Goal: Task Accomplishment & Management: Manage account settings

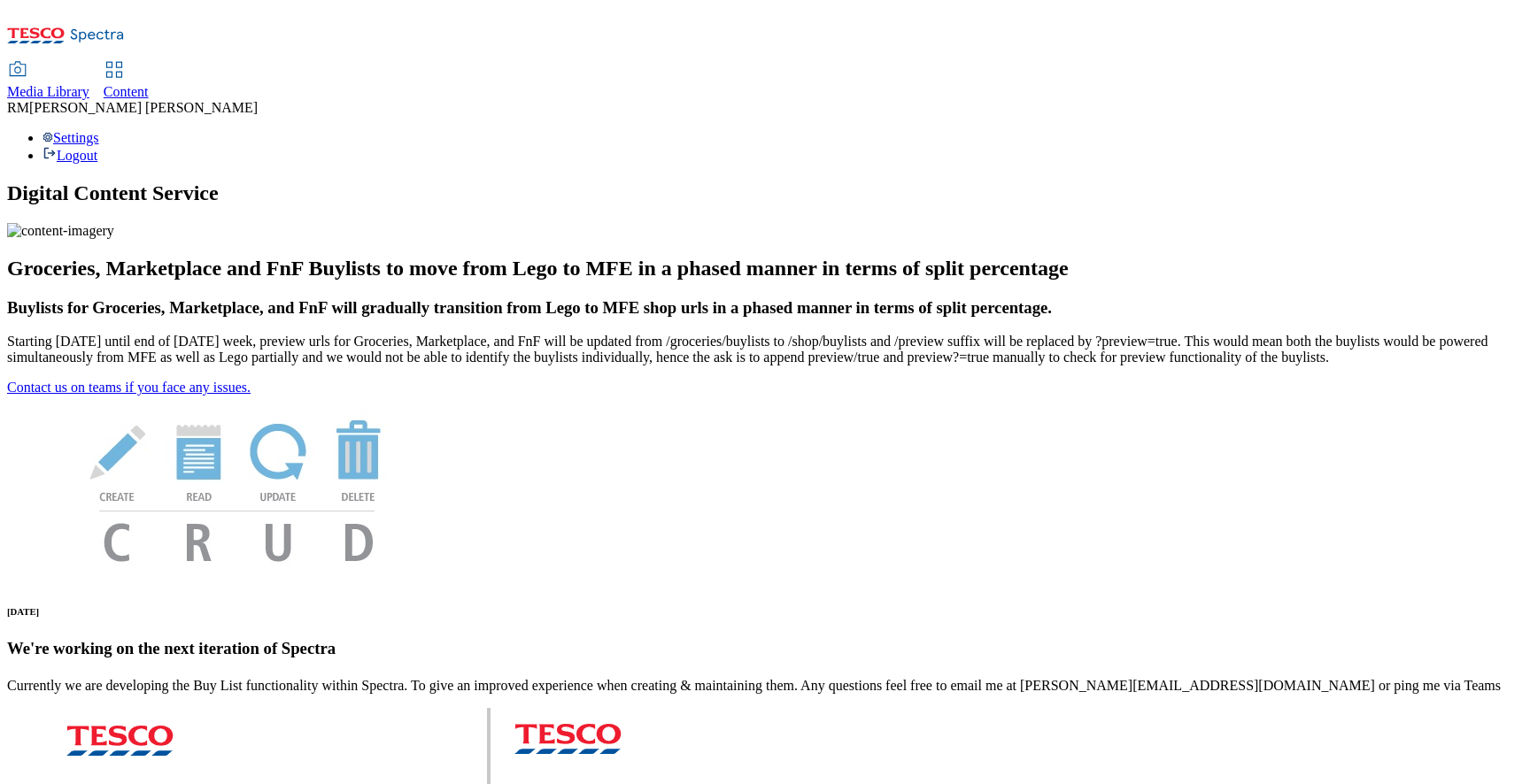
click at [89, 84] on span "Media Library" at bounding box center [48, 91] width 82 height 15
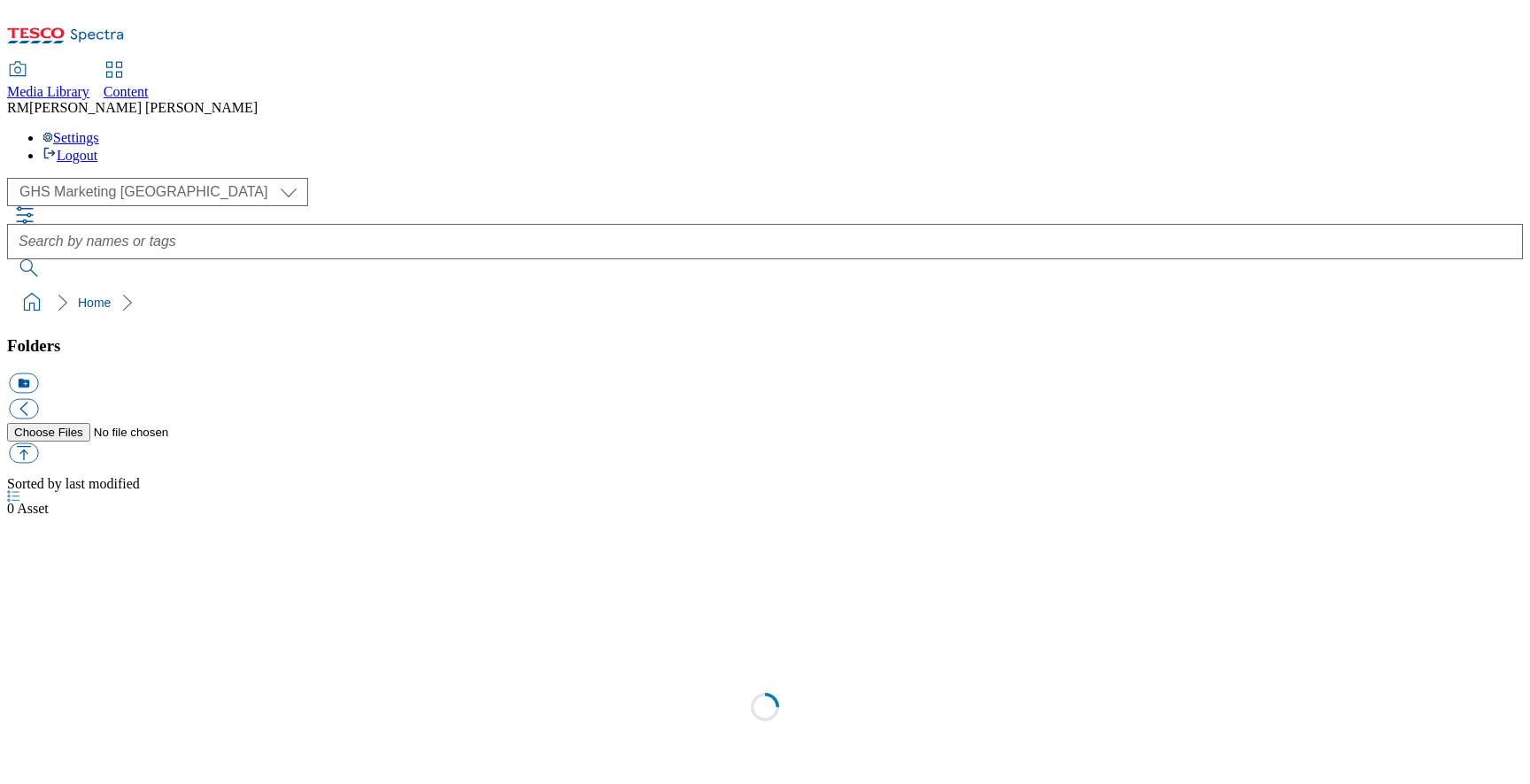
select select "flare-ghs-mktg"
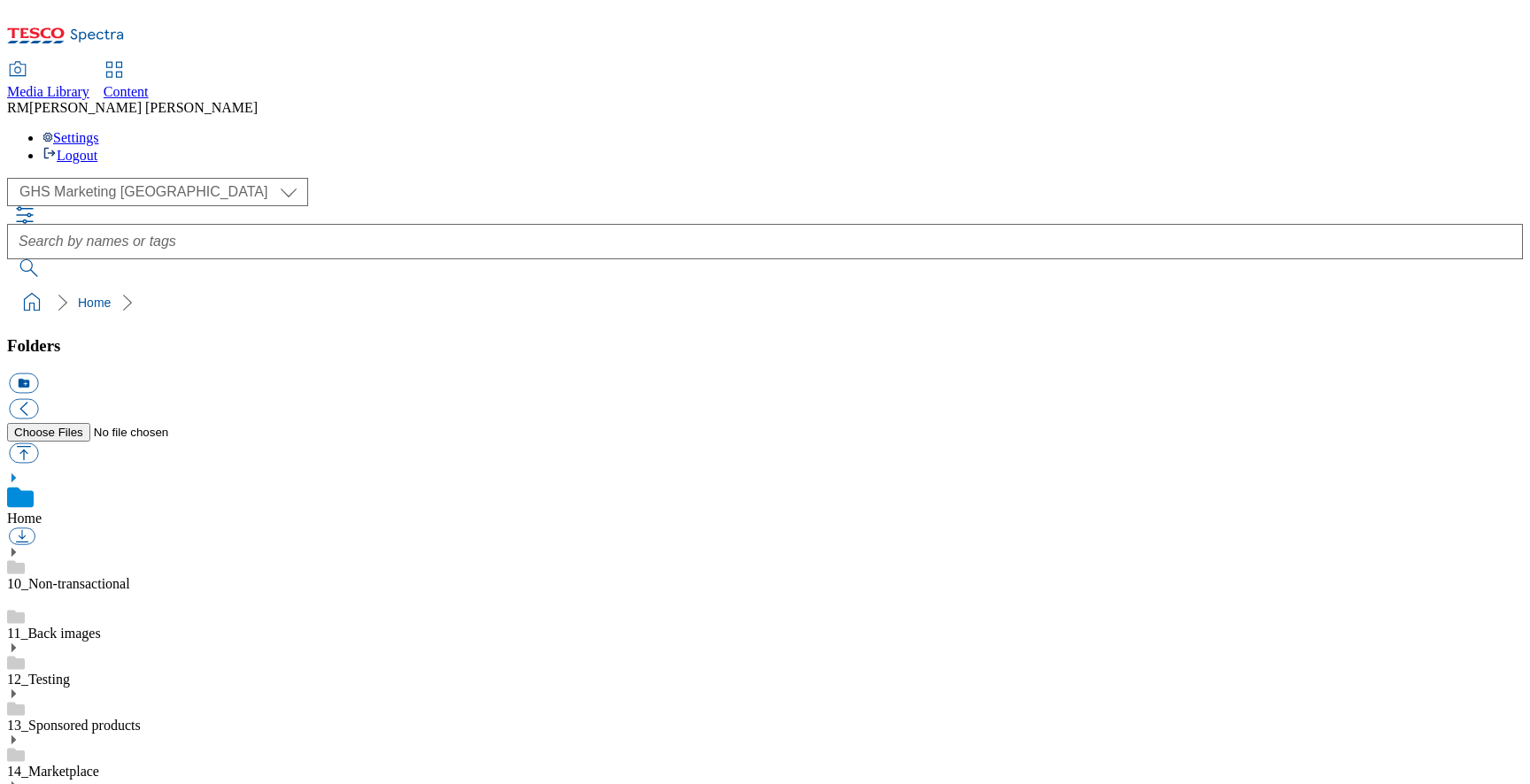
scroll to position [372, 0]
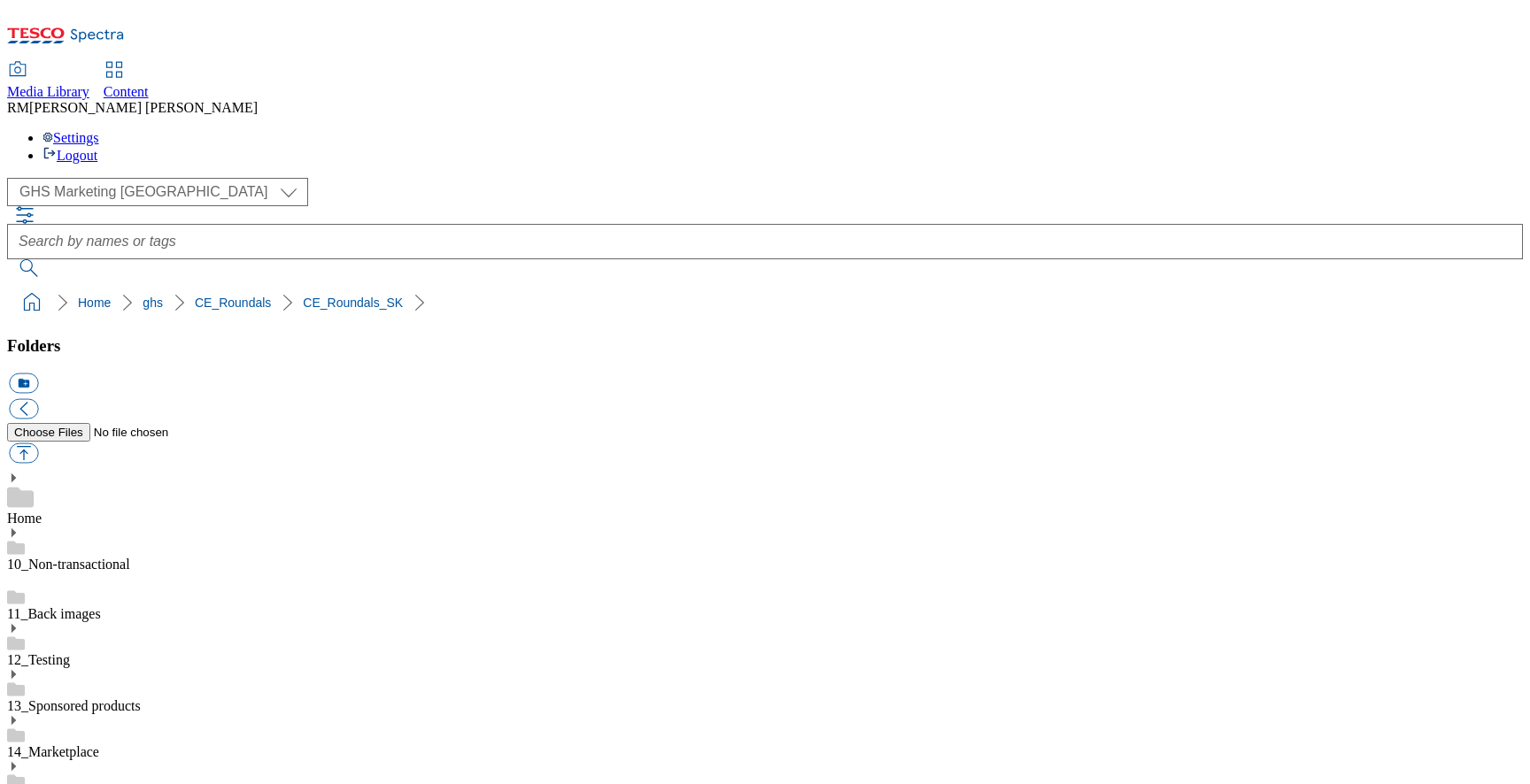
drag, startPoint x: 1199, startPoint y: 590, endPoint x: 1426, endPoint y: 590, distance: 227.0
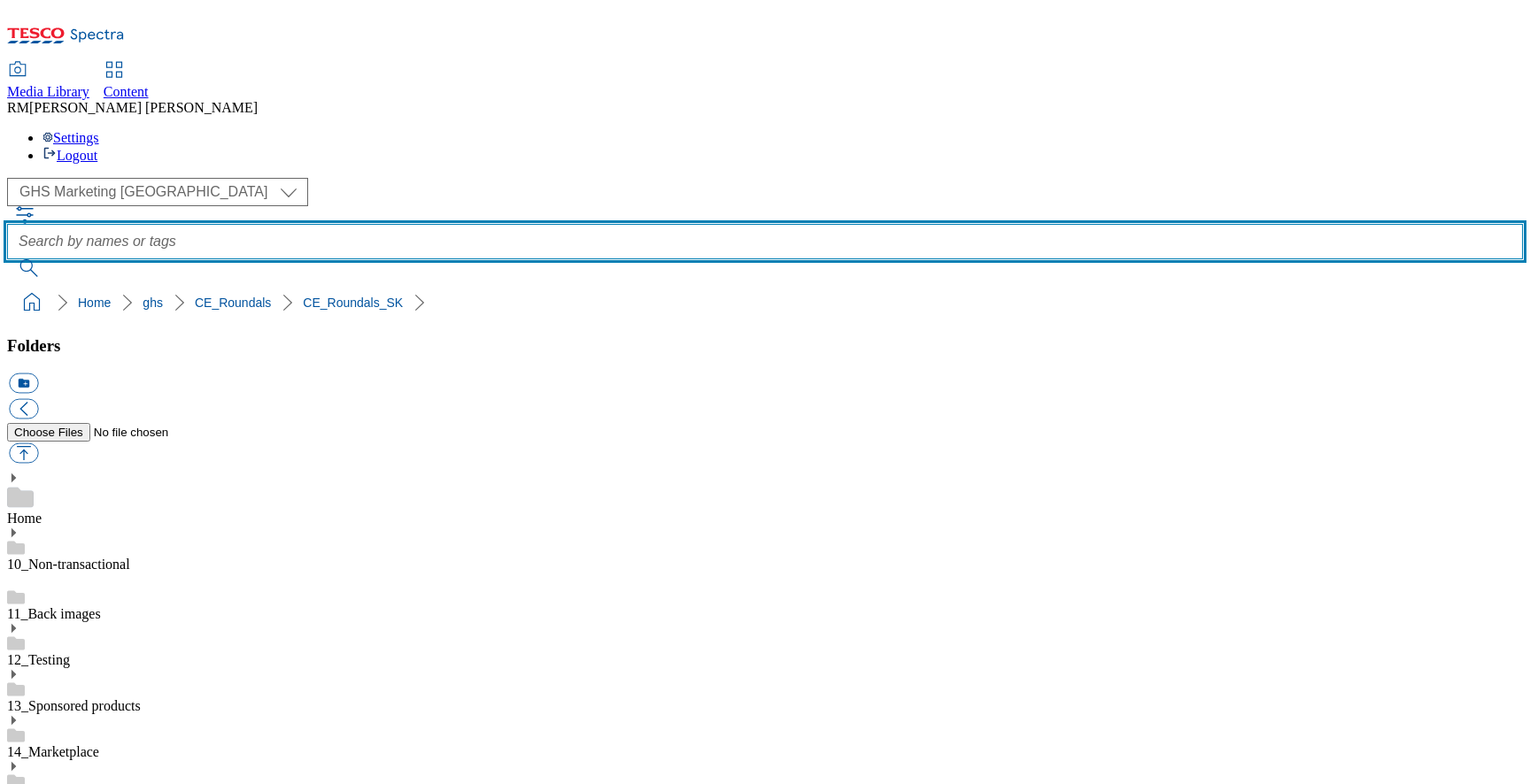
click at [794, 224] on input "text" at bounding box center [765, 241] width 1516 height 36
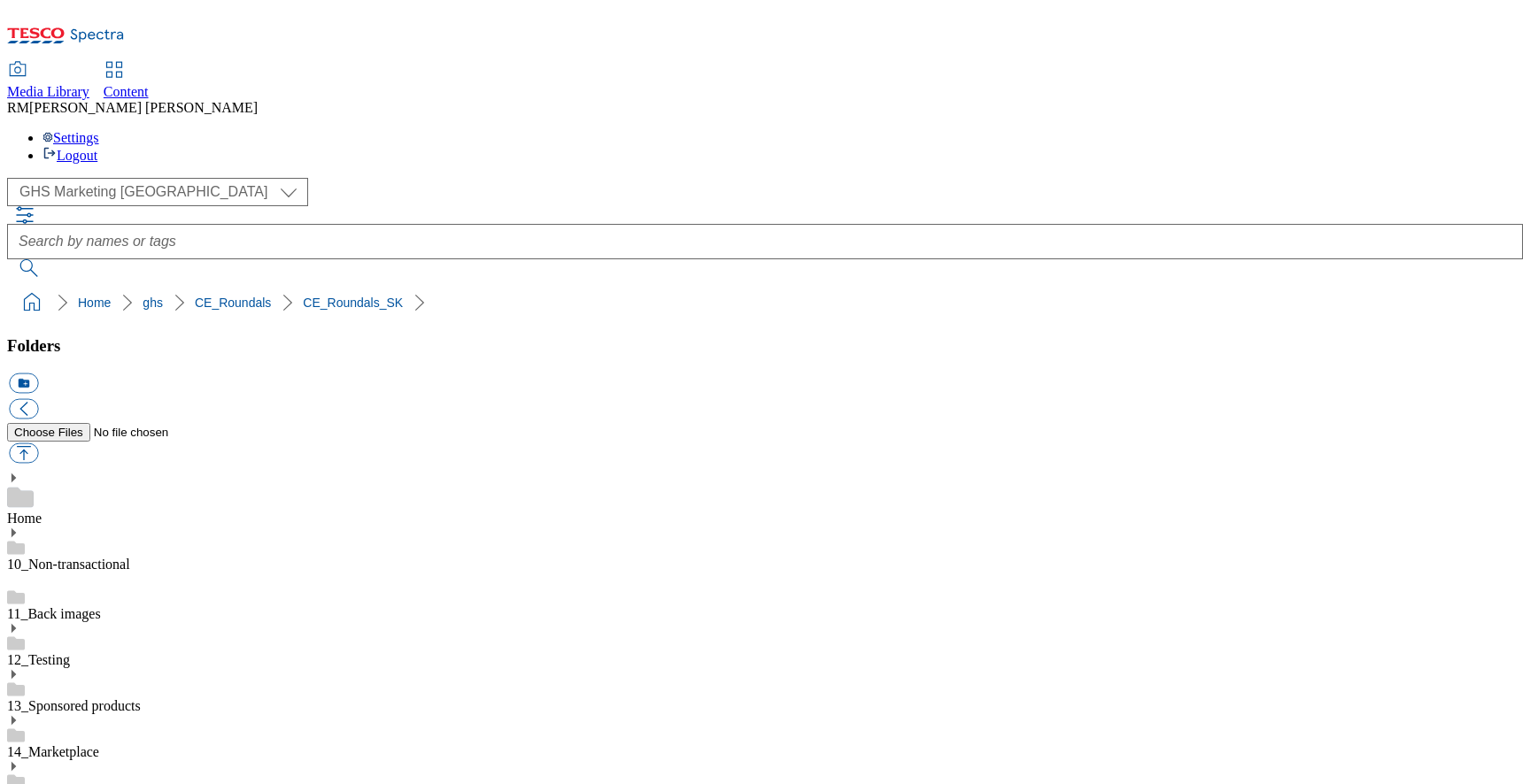
drag, startPoint x: 1057, startPoint y: 629, endPoint x: 1451, endPoint y: 626, distance: 394.0
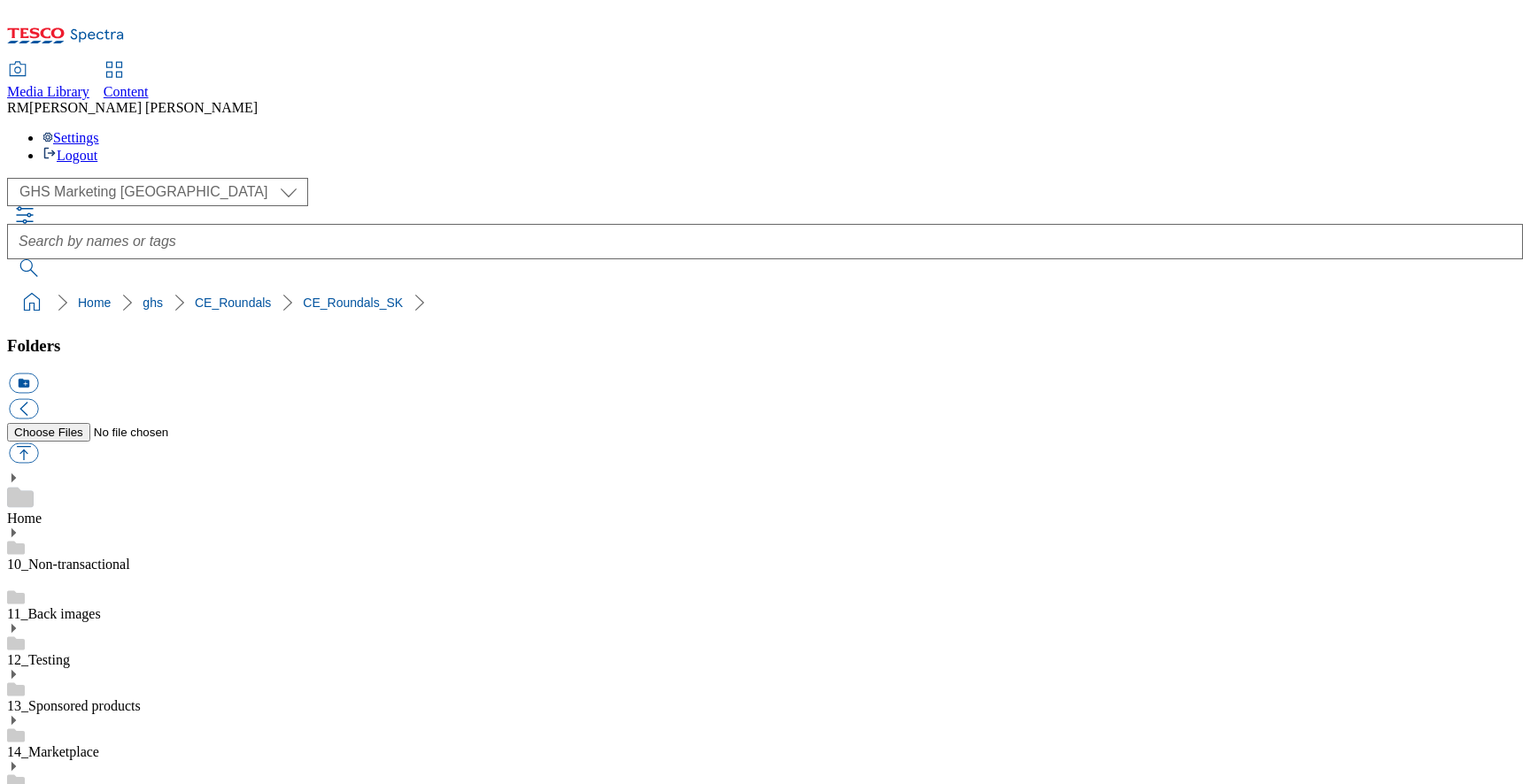
drag, startPoint x: 1300, startPoint y: 618, endPoint x: 1460, endPoint y: 622, distance: 160.0
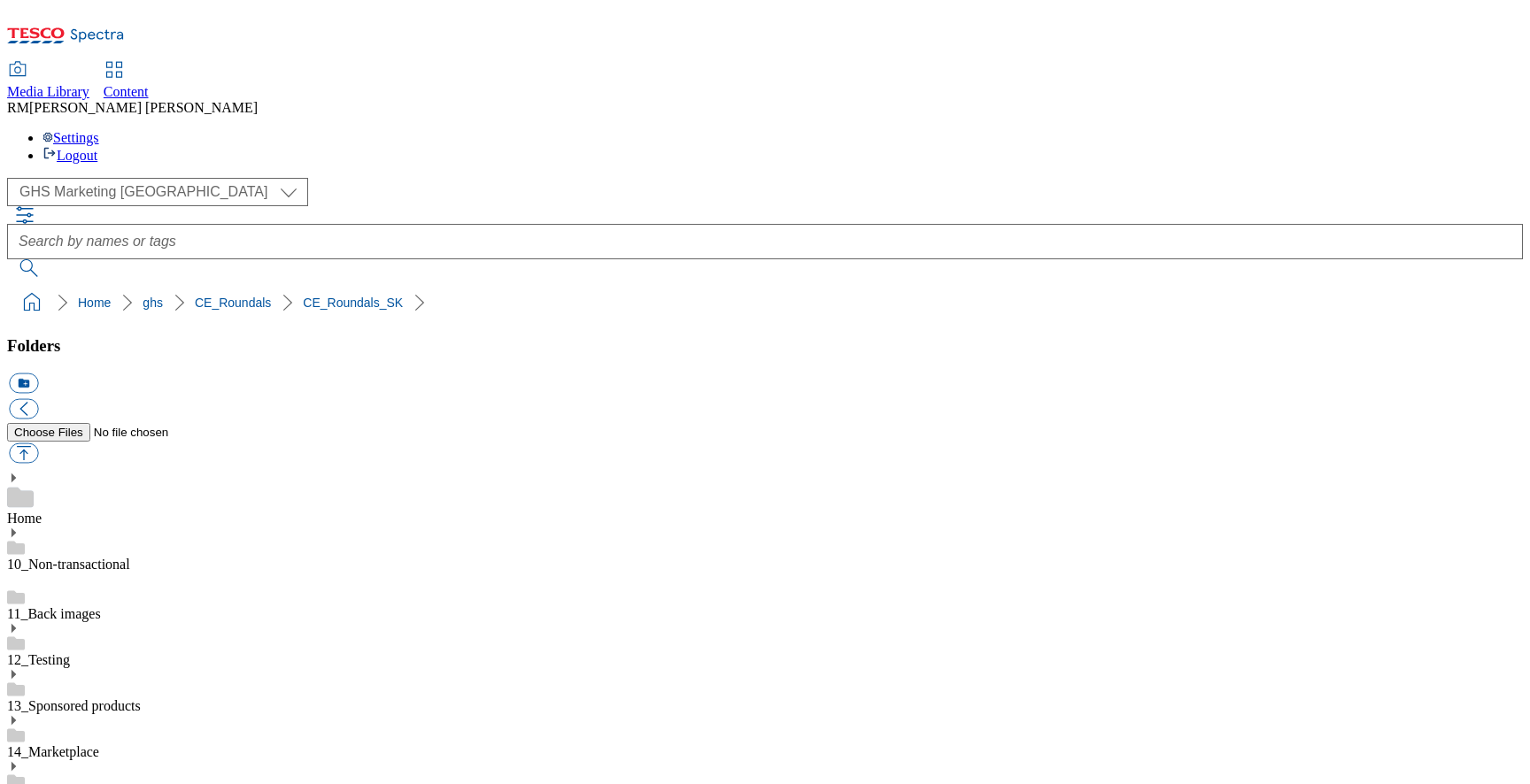
scroll to position [0, 0]
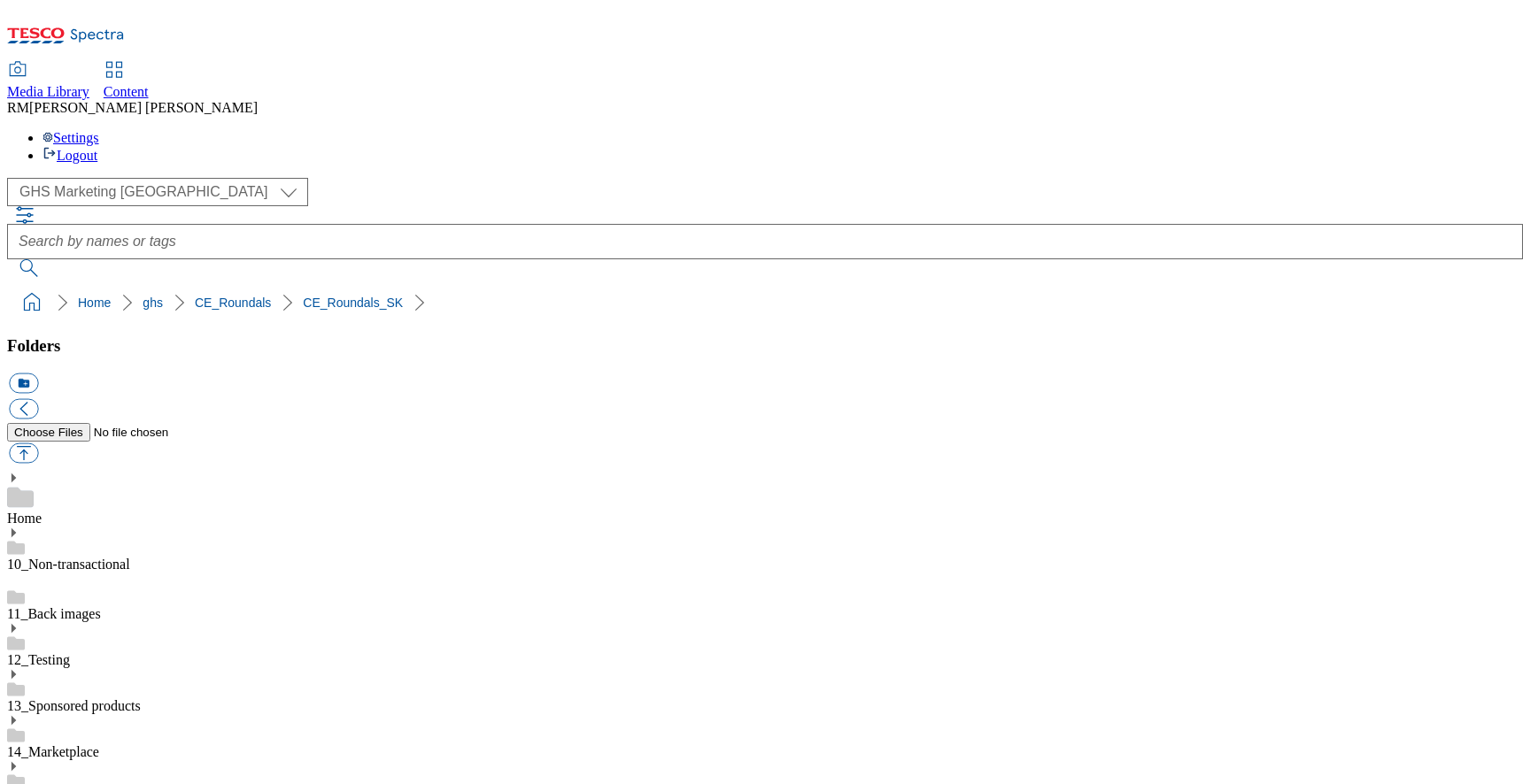
click at [149, 84] on div "Content" at bounding box center [126, 92] width 45 height 16
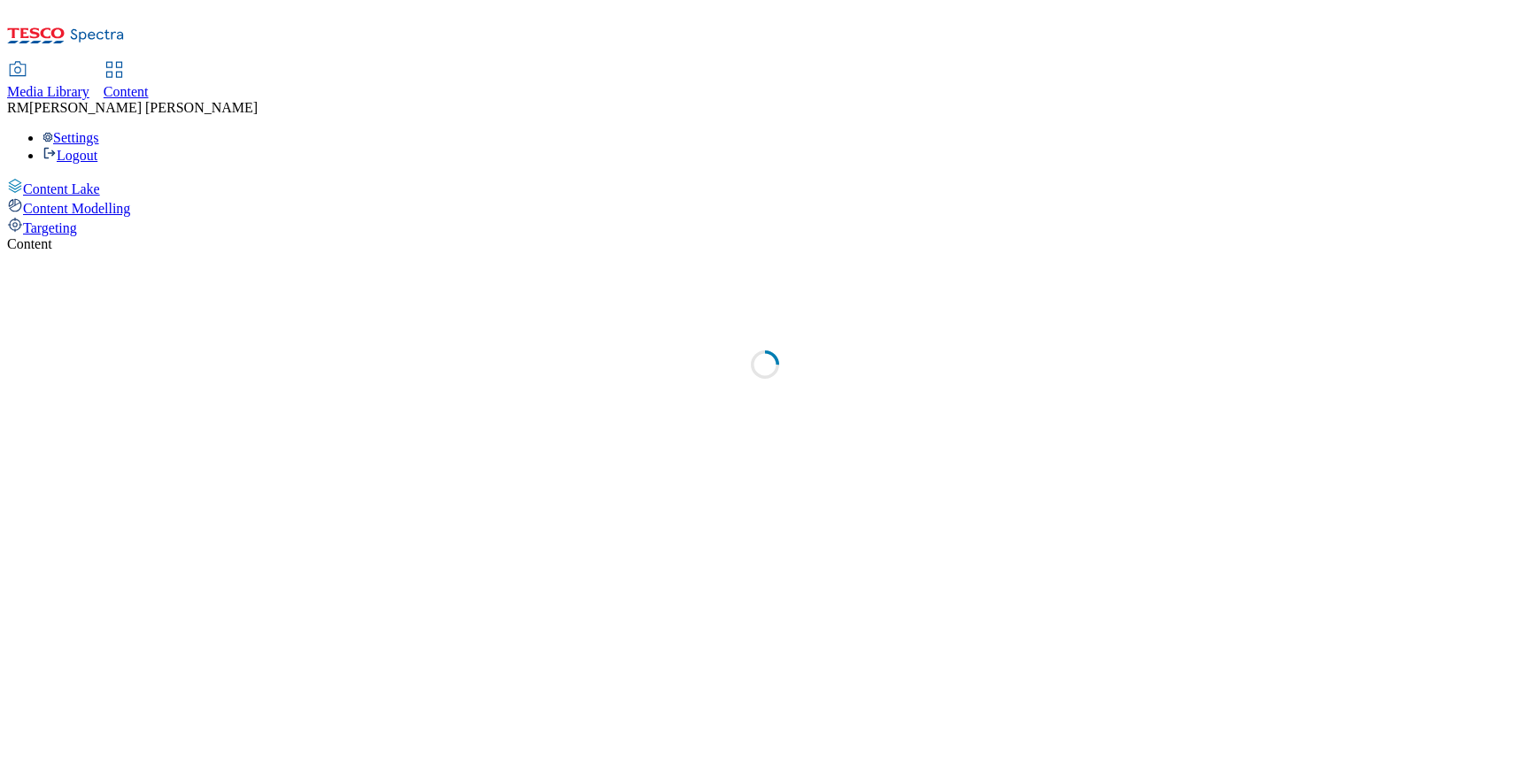
select select "ighs-sk"
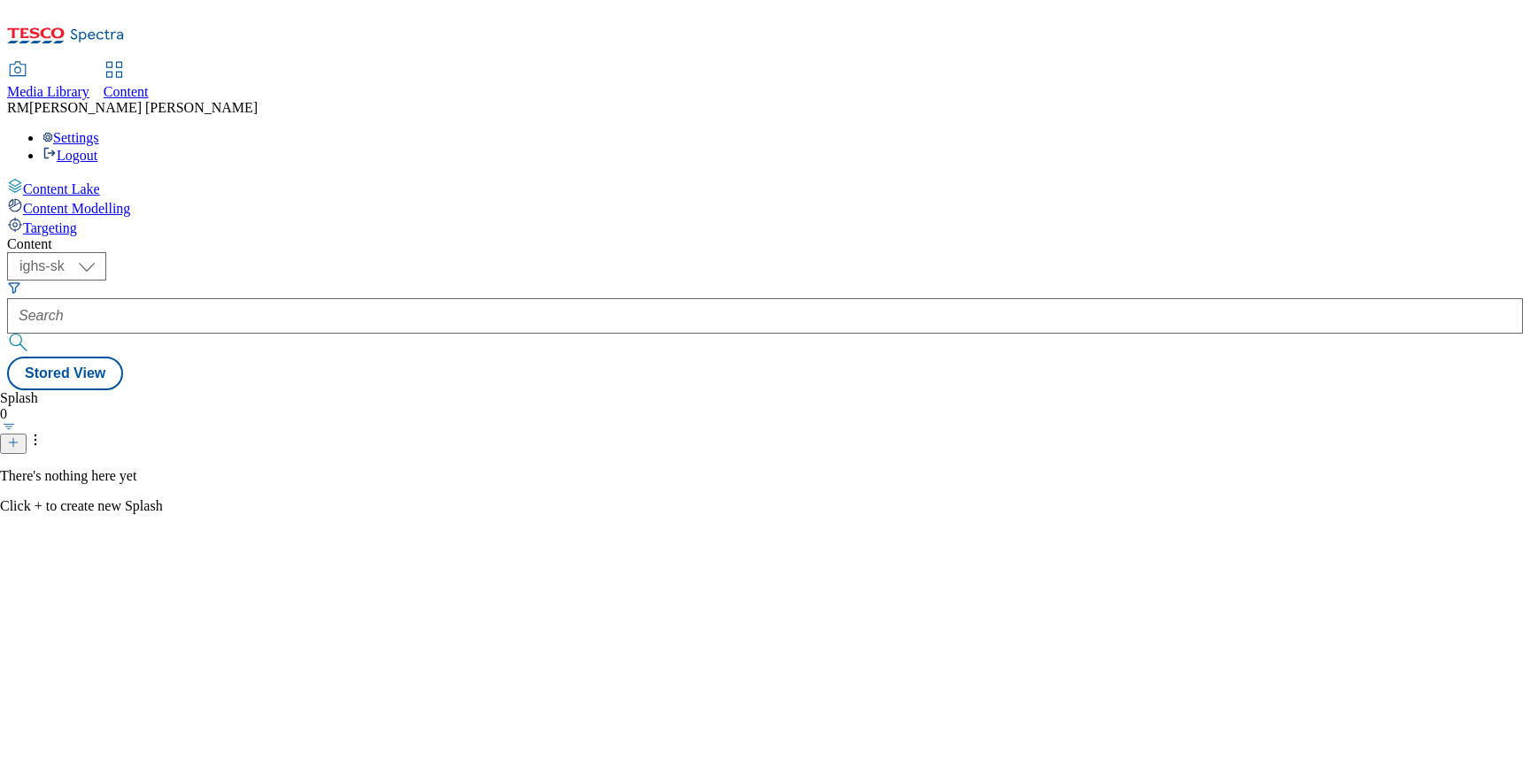
click at [73, 220] on span "Targeting" at bounding box center [50, 227] width 54 height 15
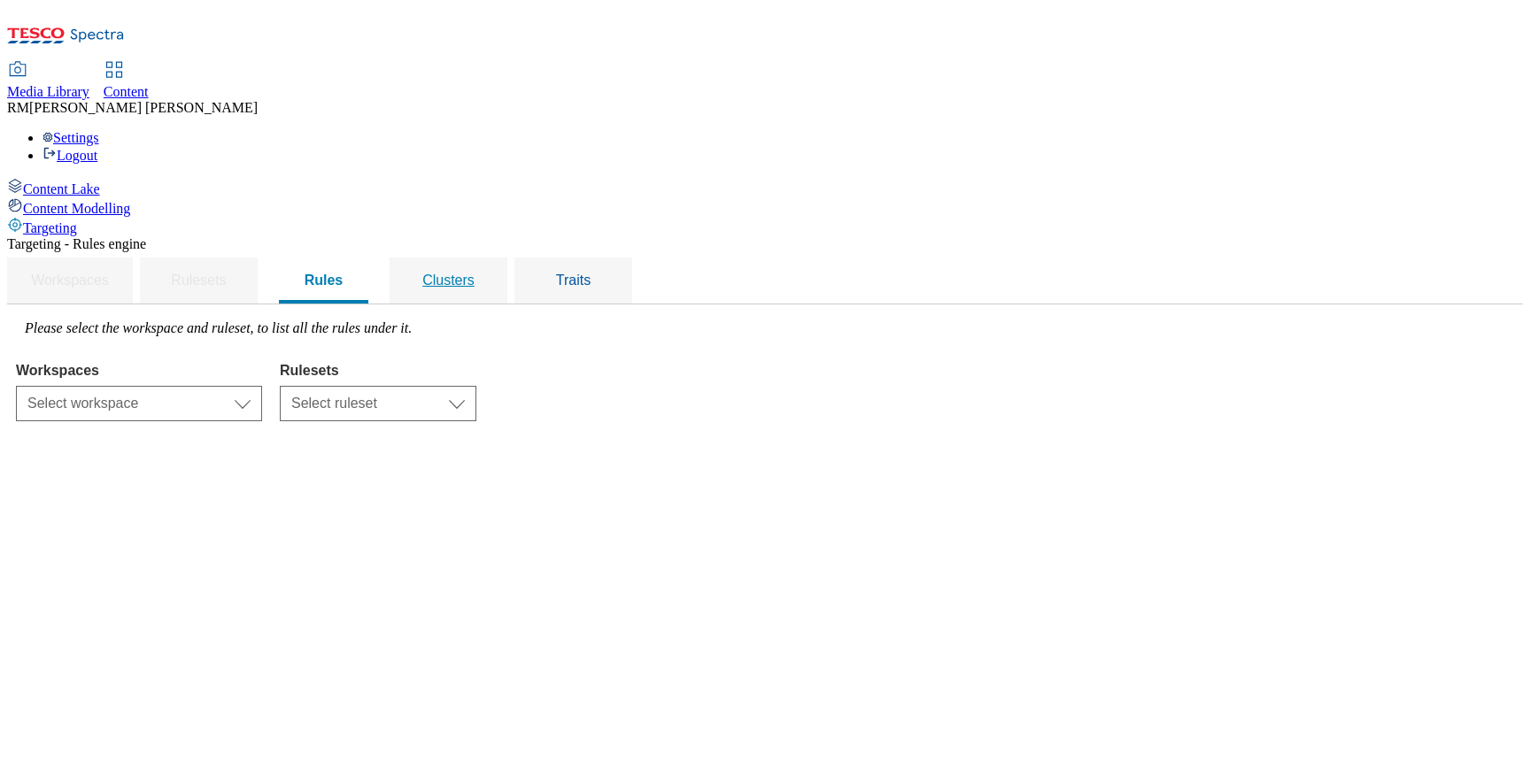
click at [474, 273] on span "Clusters" at bounding box center [448, 280] width 53 height 15
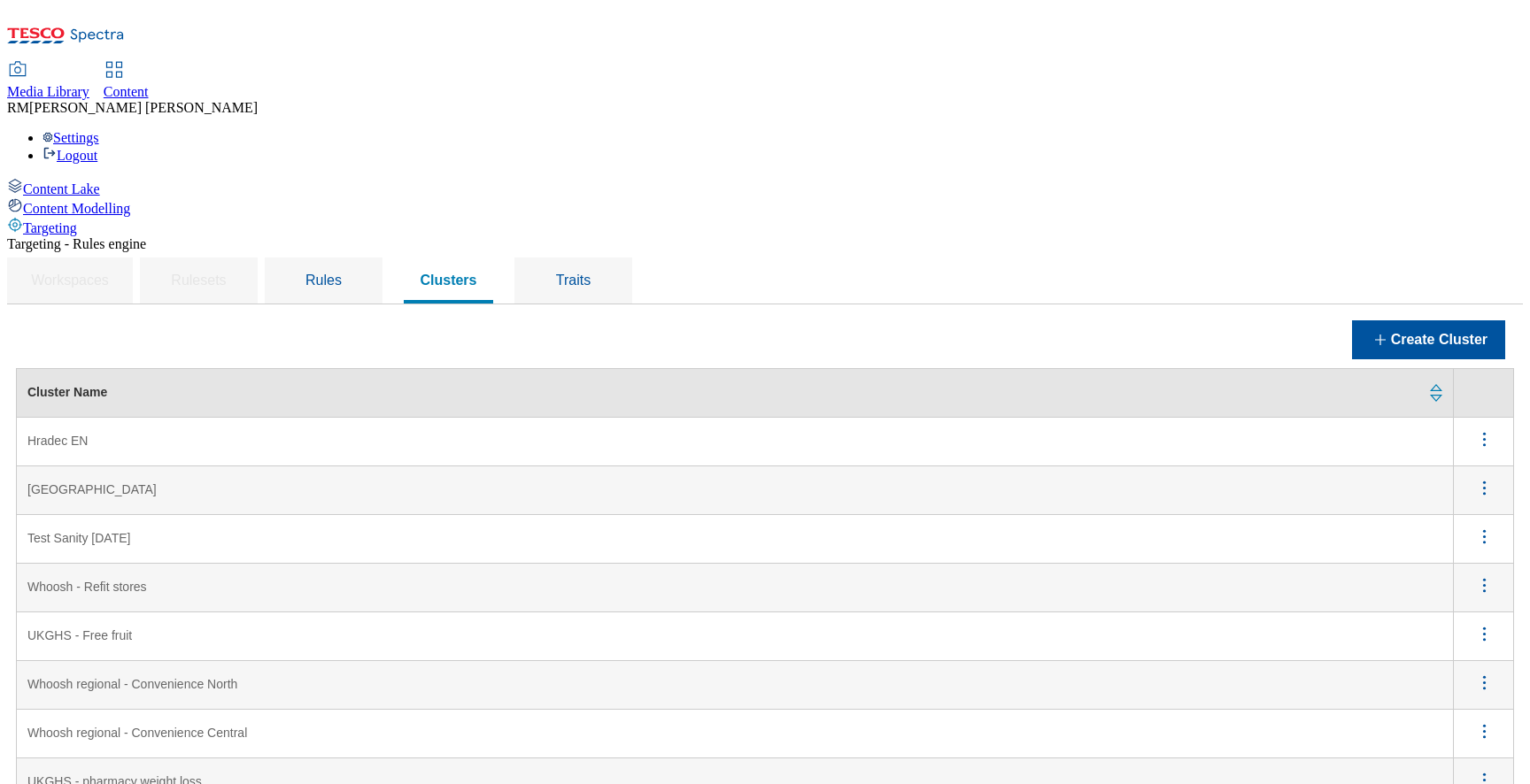
scroll to position [617, 0]
drag, startPoint x: 389, startPoint y: 423, endPoint x: 250, endPoint y: 425, distance: 139.0
drag, startPoint x: 326, startPoint y: 421, endPoint x: 419, endPoint y: 423, distance: 93.0
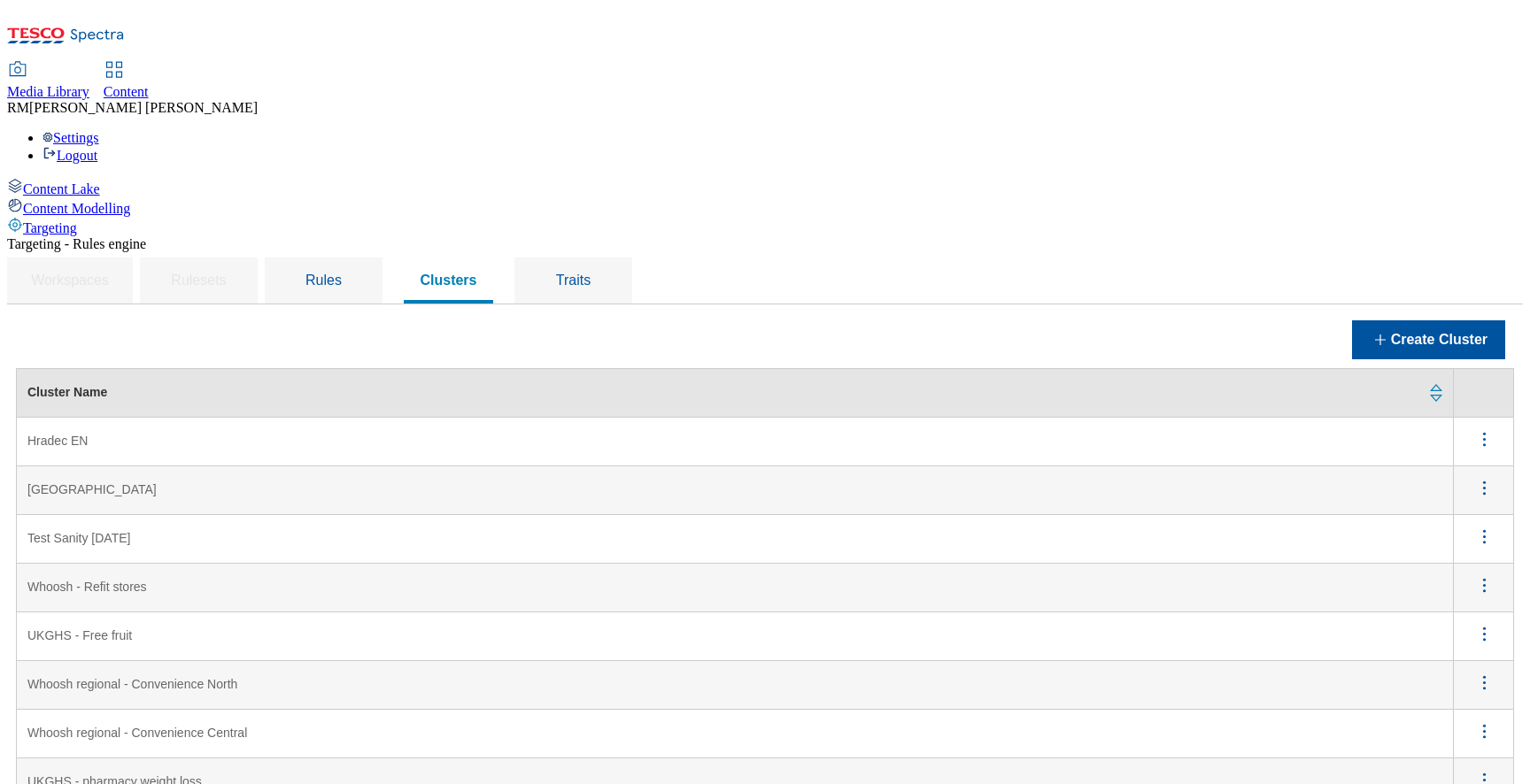
copy td "Baja--Paks"
drag, startPoint x: 247, startPoint y: 422, endPoint x: 389, endPoint y: 425, distance: 142.0
copy td "Hungarian---Baja--Paks"
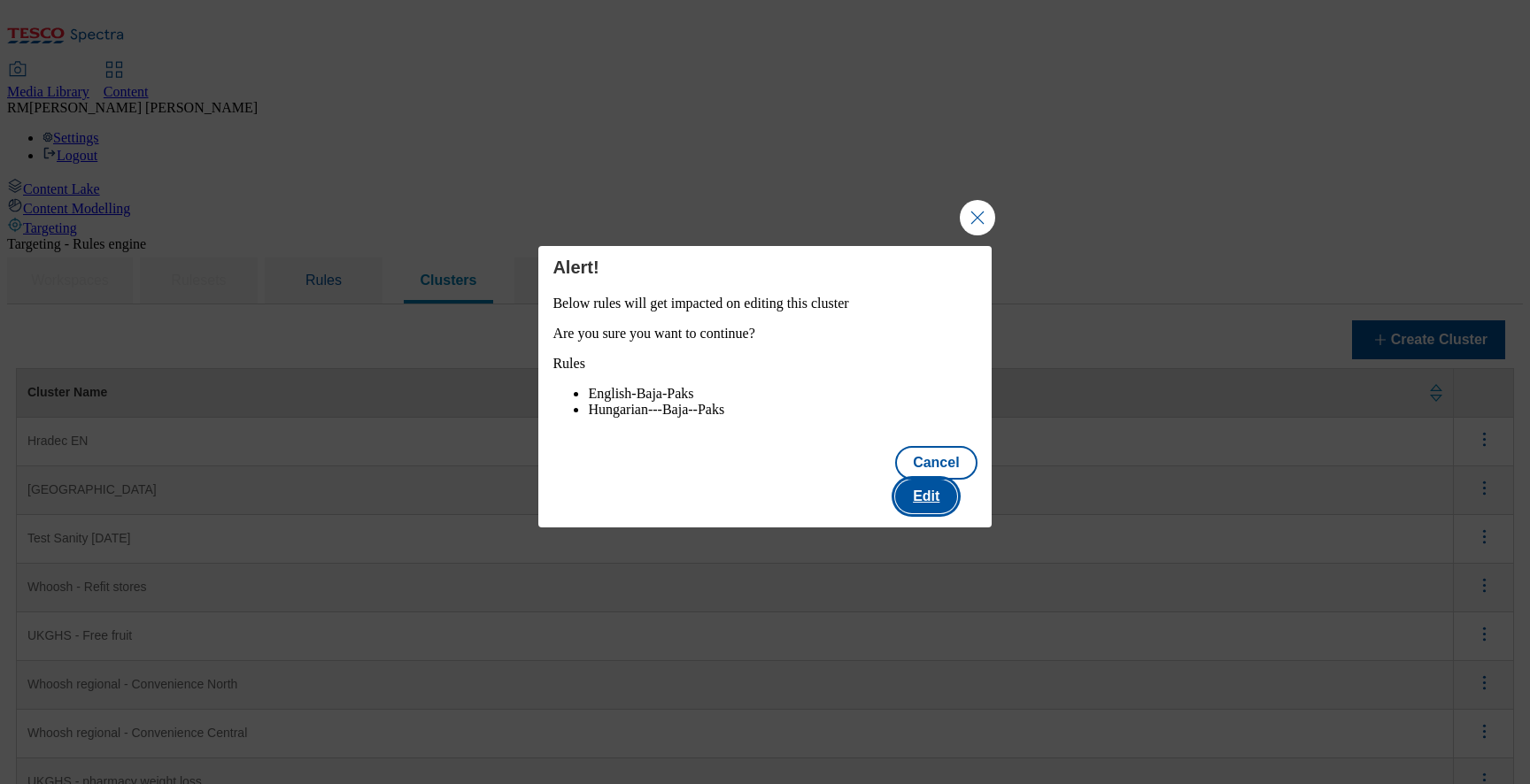
click at [944, 485] on button "Edit" at bounding box center [926, 496] width 62 height 34
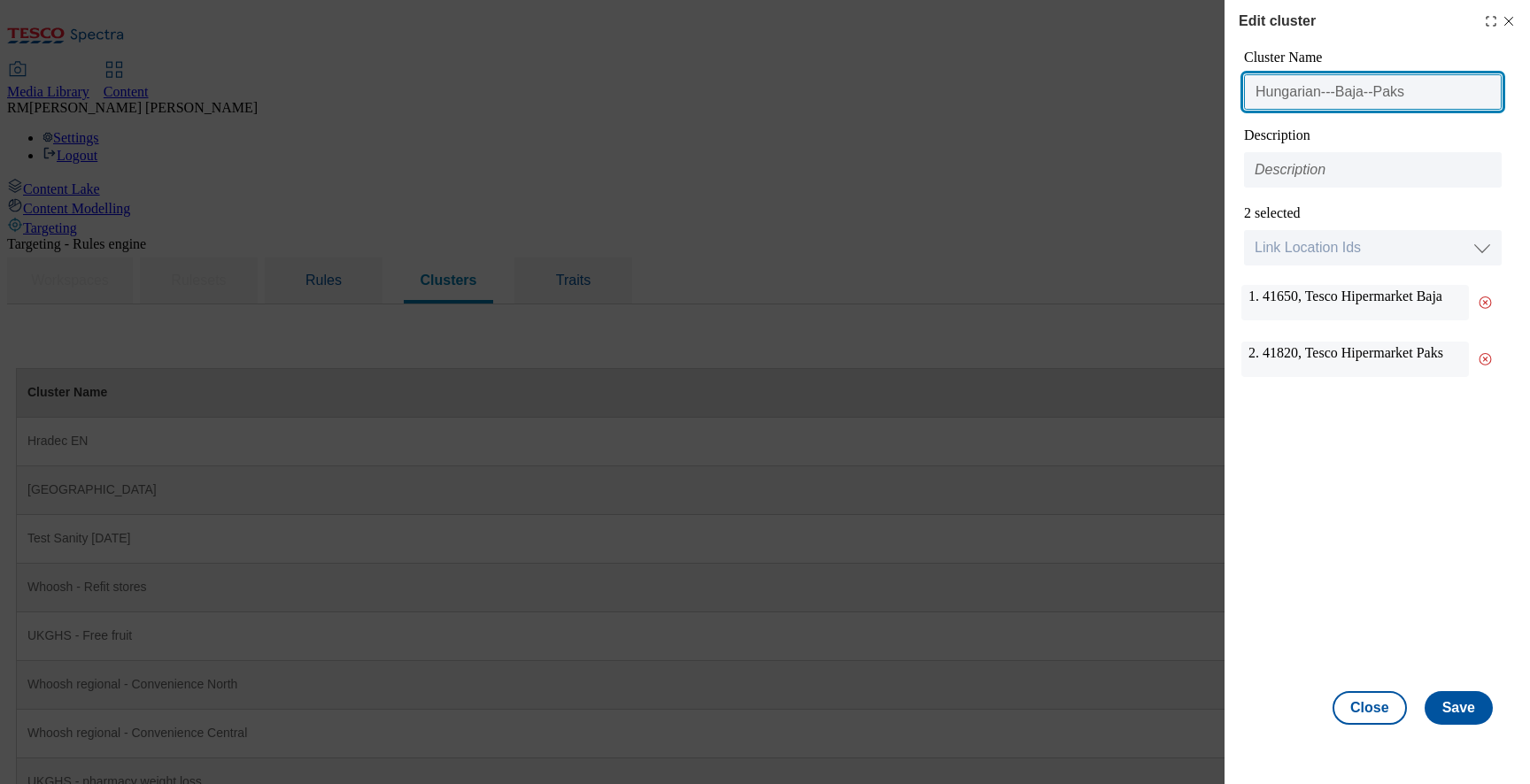
click at [1408, 103] on input "Hungarian---Baja--Paks" at bounding box center [1372, 92] width 258 height 36
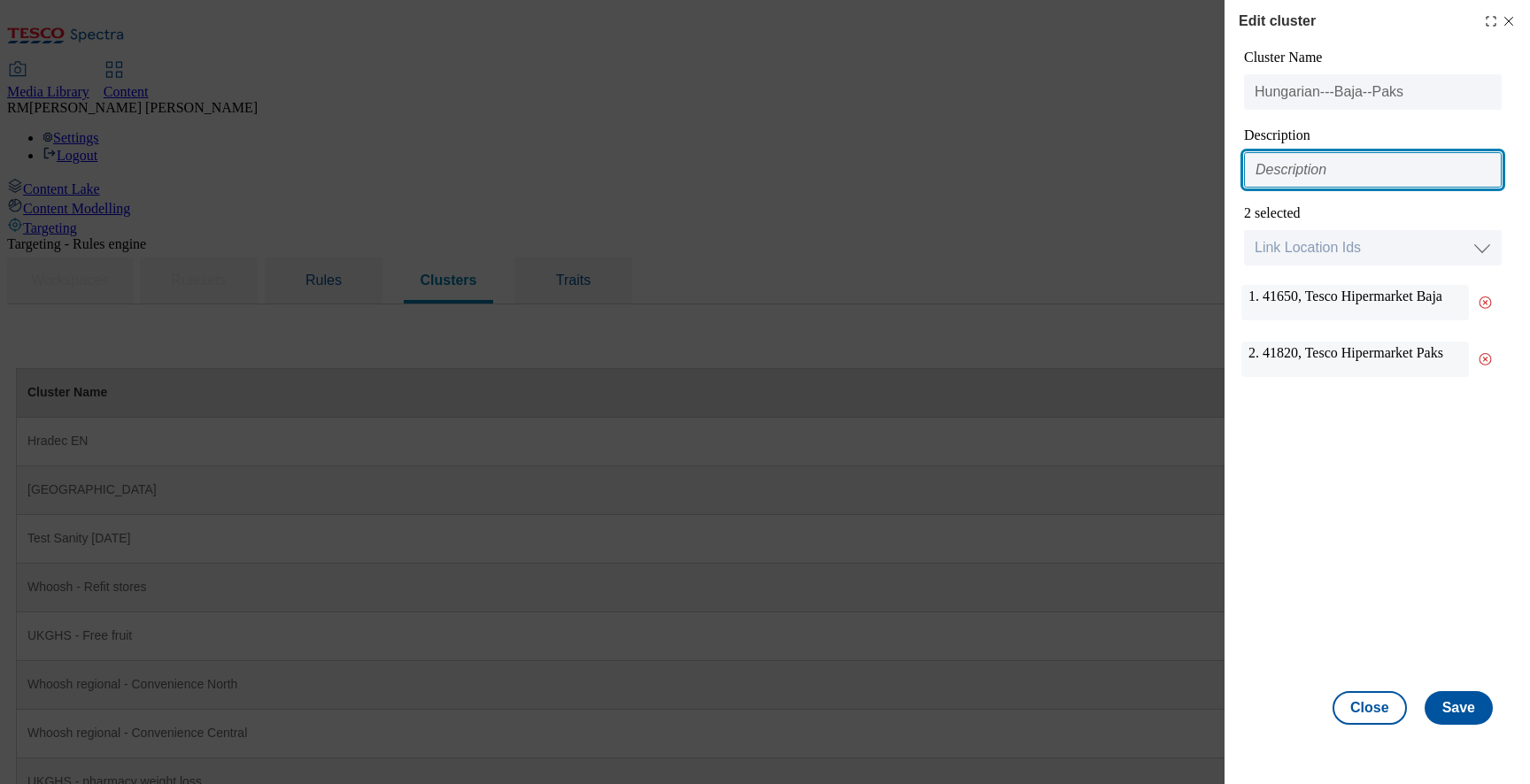
click at [1359, 163] on input "Modal" at bounding box center [1372, 170] width 258 height 36
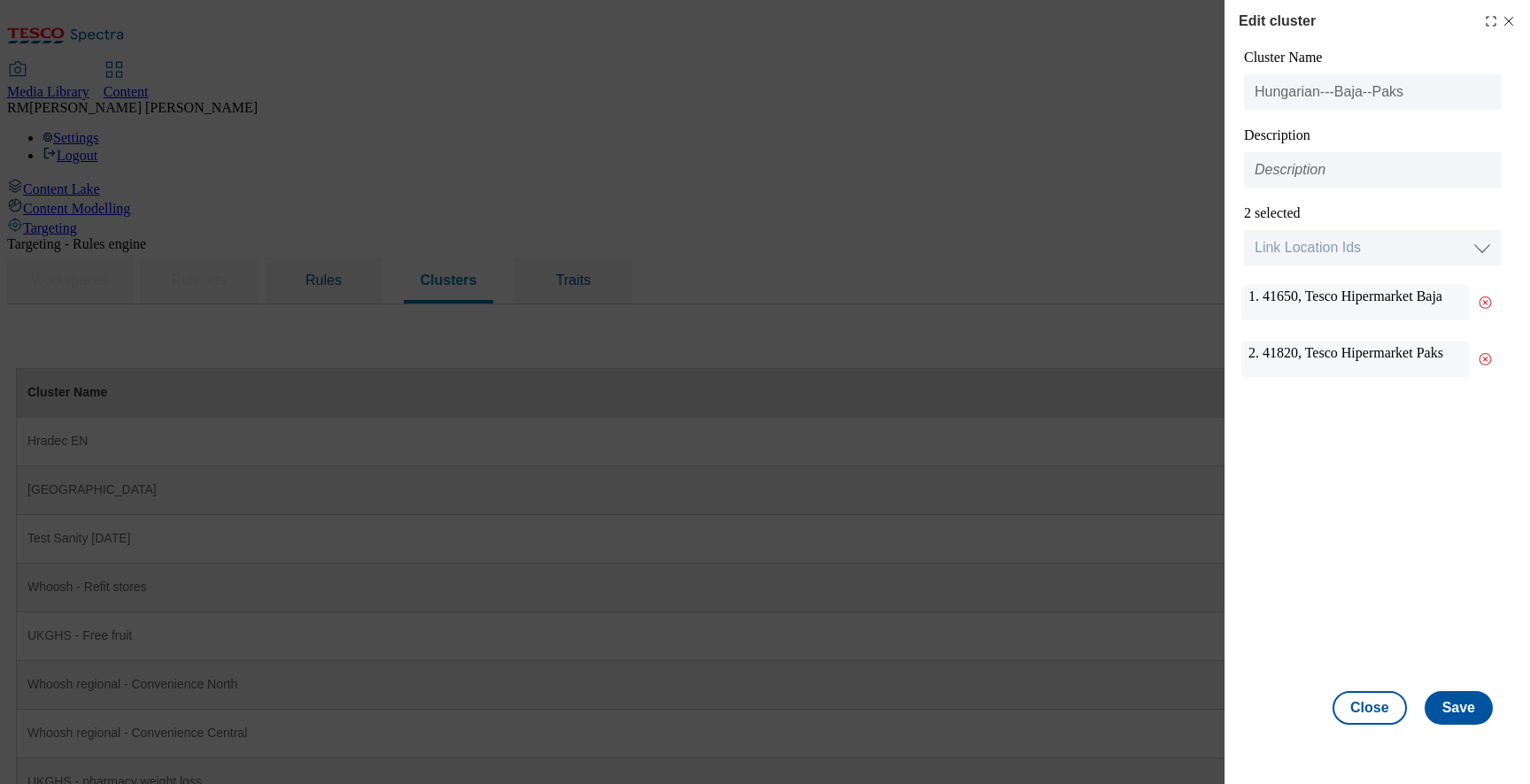
click at [1506, 20] on icon "Modal" at bounding box center [1509, 21] width 14 height 14
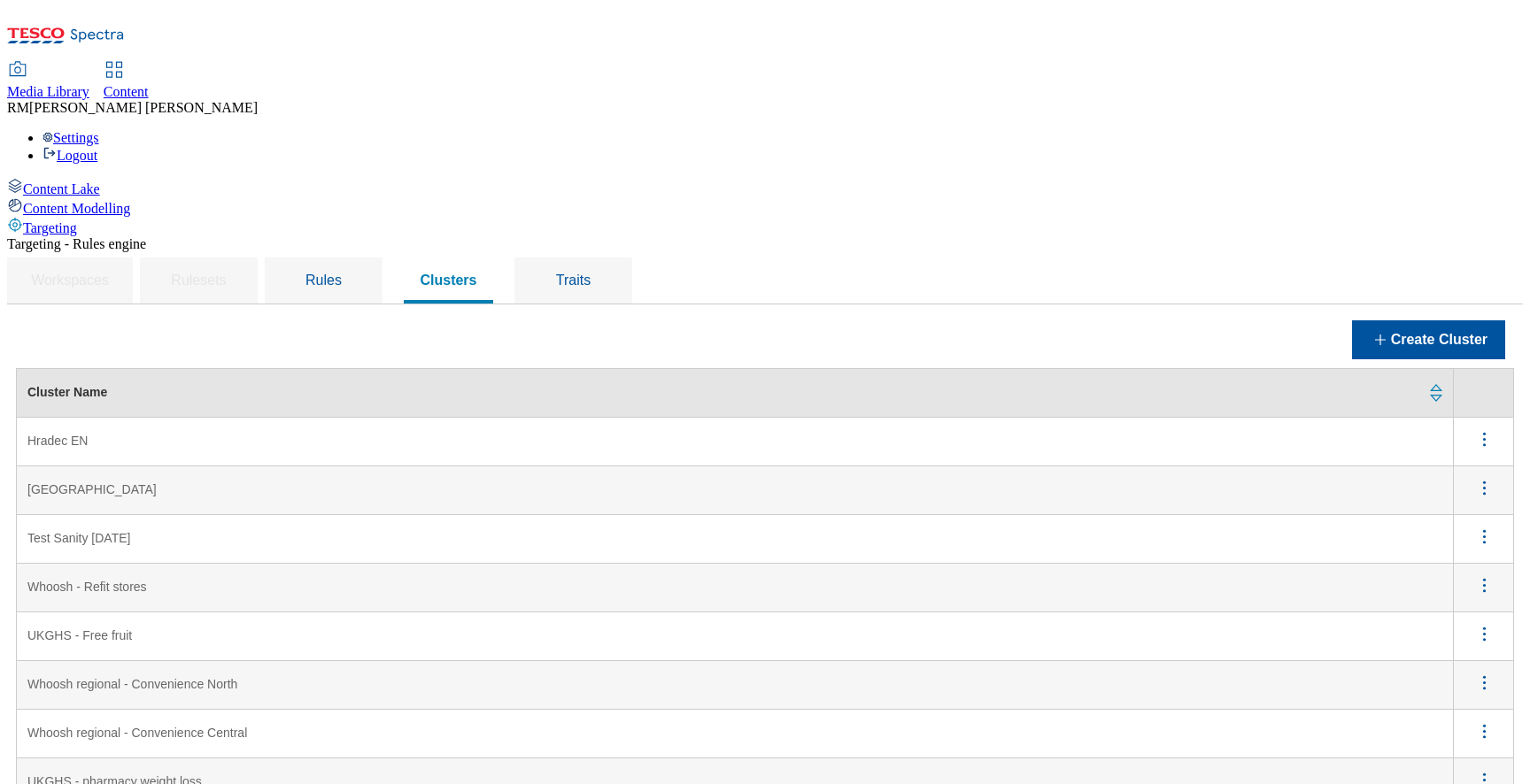
click at [89, 84] on span "Media Library" at bounding box center [48, 91] width 82 height 15
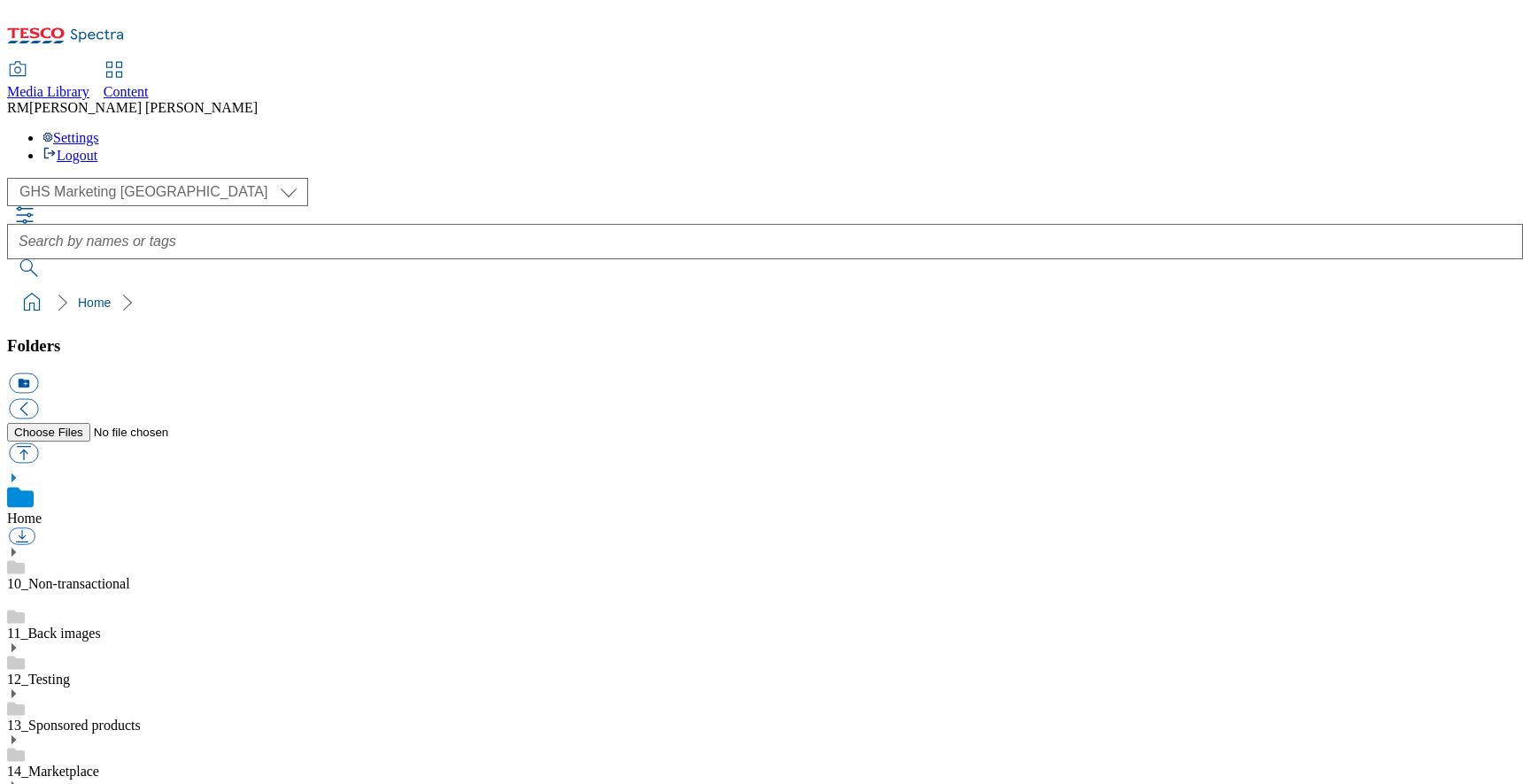
select select "flare-ghs-mktg"
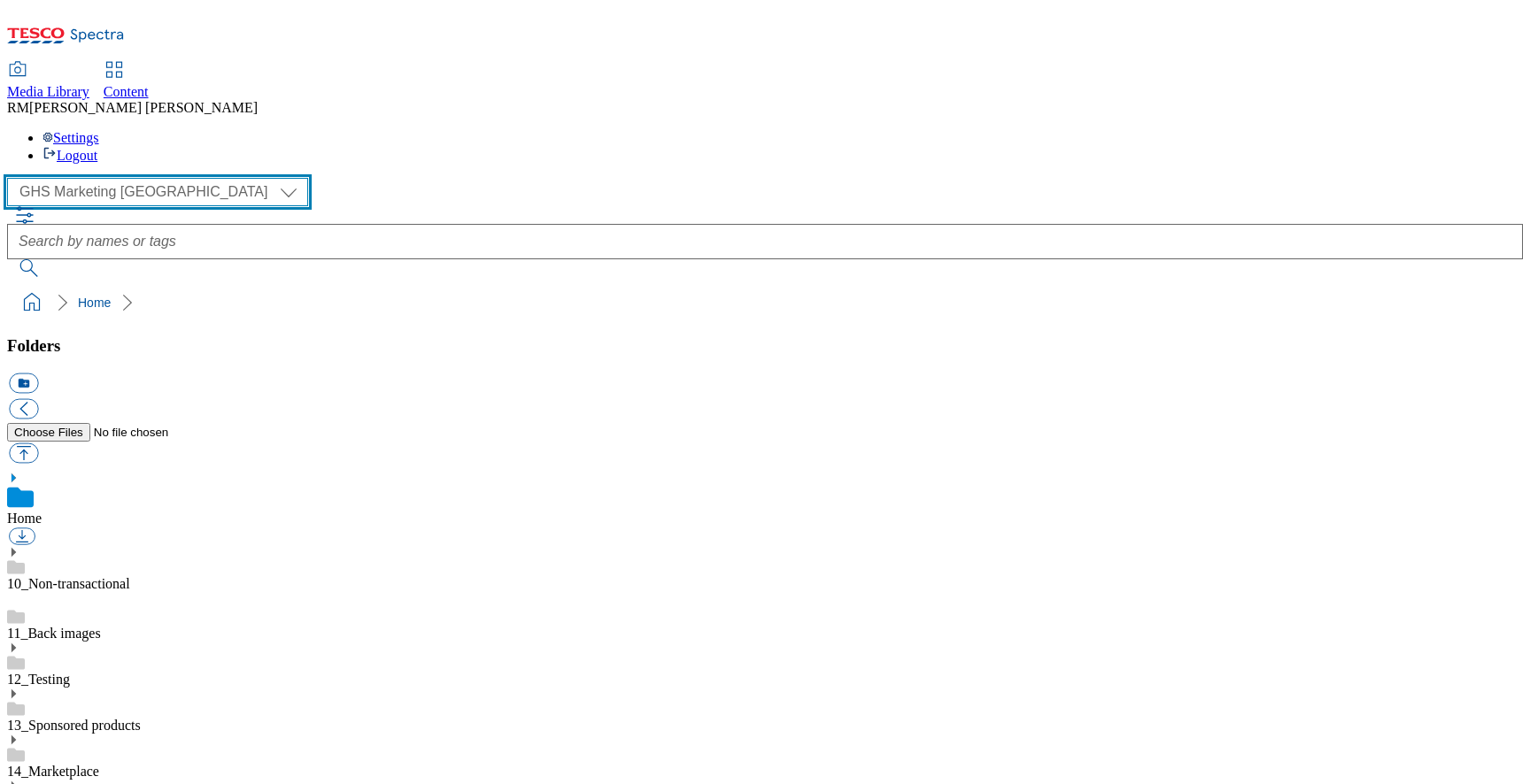
click at [159, 178] on select "GHS Marketing UK iGHS Marketing CE MCA CZ MCA HU MCA SK" at bounding box center [158, 192] width 301 height 29
